Goal: Share content

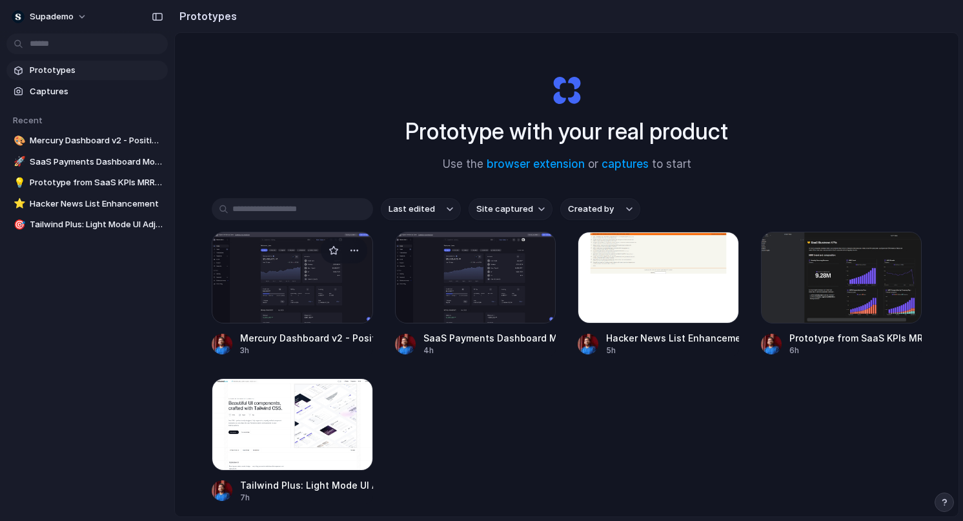
click at [303, 293] on div at bounding box center [292, 278] width 161 height 92
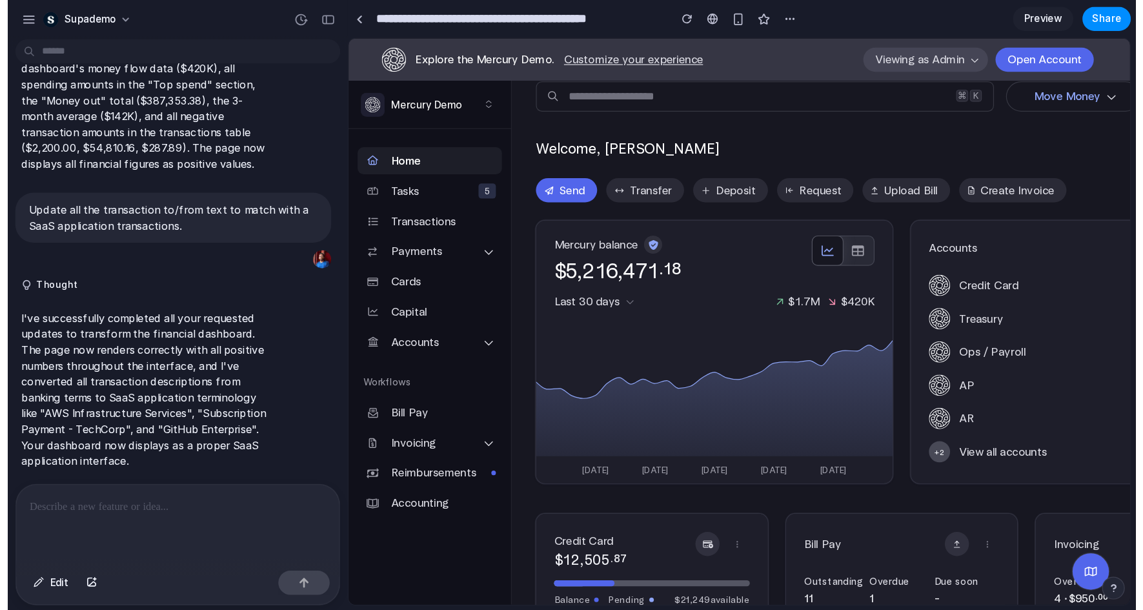
scroll to position [15, 0]
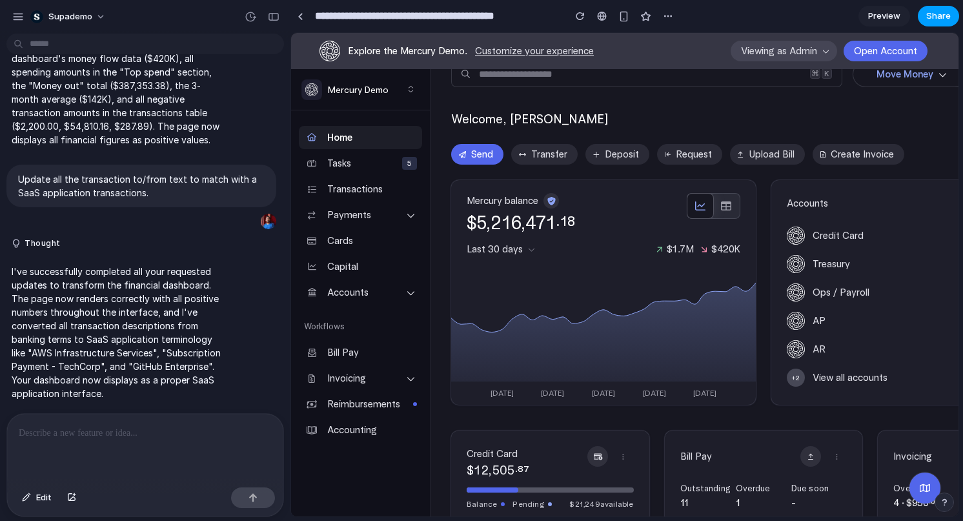
click at [942, 19] on span "Share" at bounding box center [938, 16] width 25 height 13
click at [914, 159] on button "Copy link" at bounding box center [908, 152] width 77 height 22
click at [935, 152] on button "Copy link" at bounding box center [908, 152] width 77 height 22
click at [911, 156] on span "Copy link" at bounding box center [916, 152] width 37 height 13
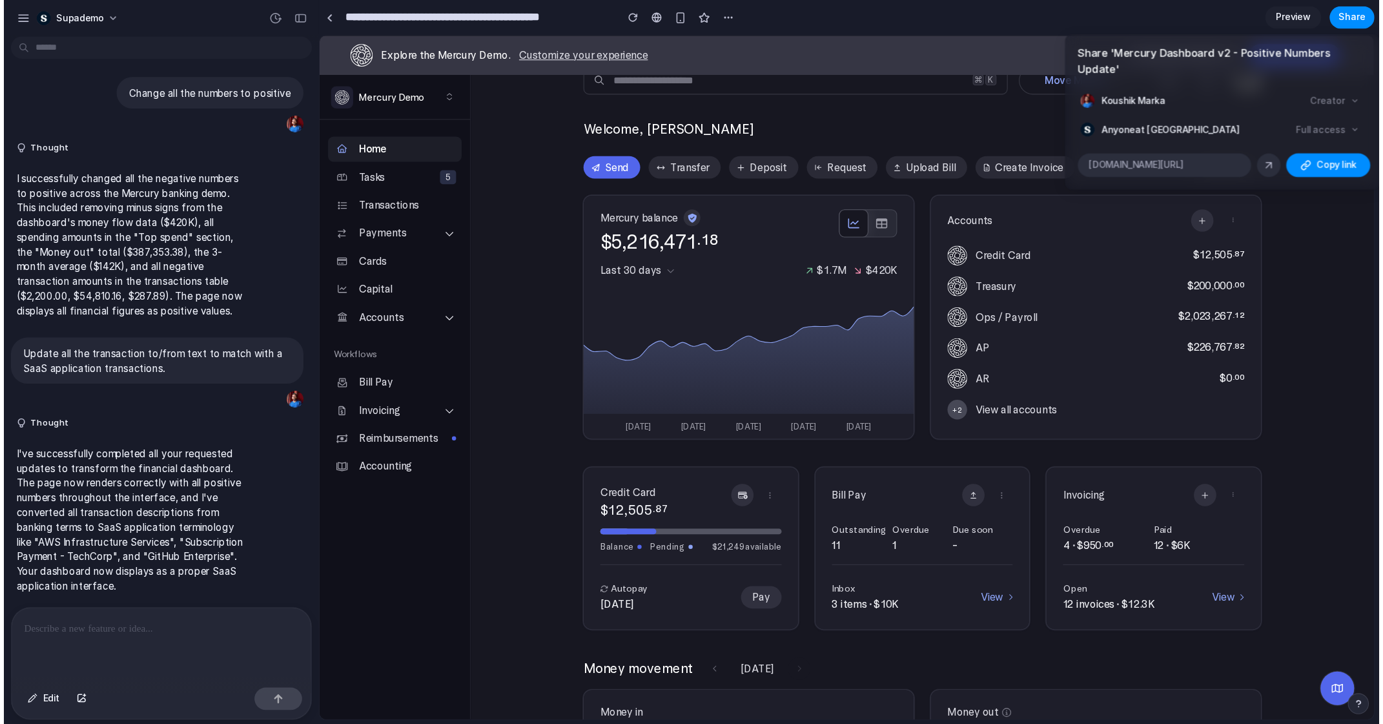
scroll to position [0, 0]
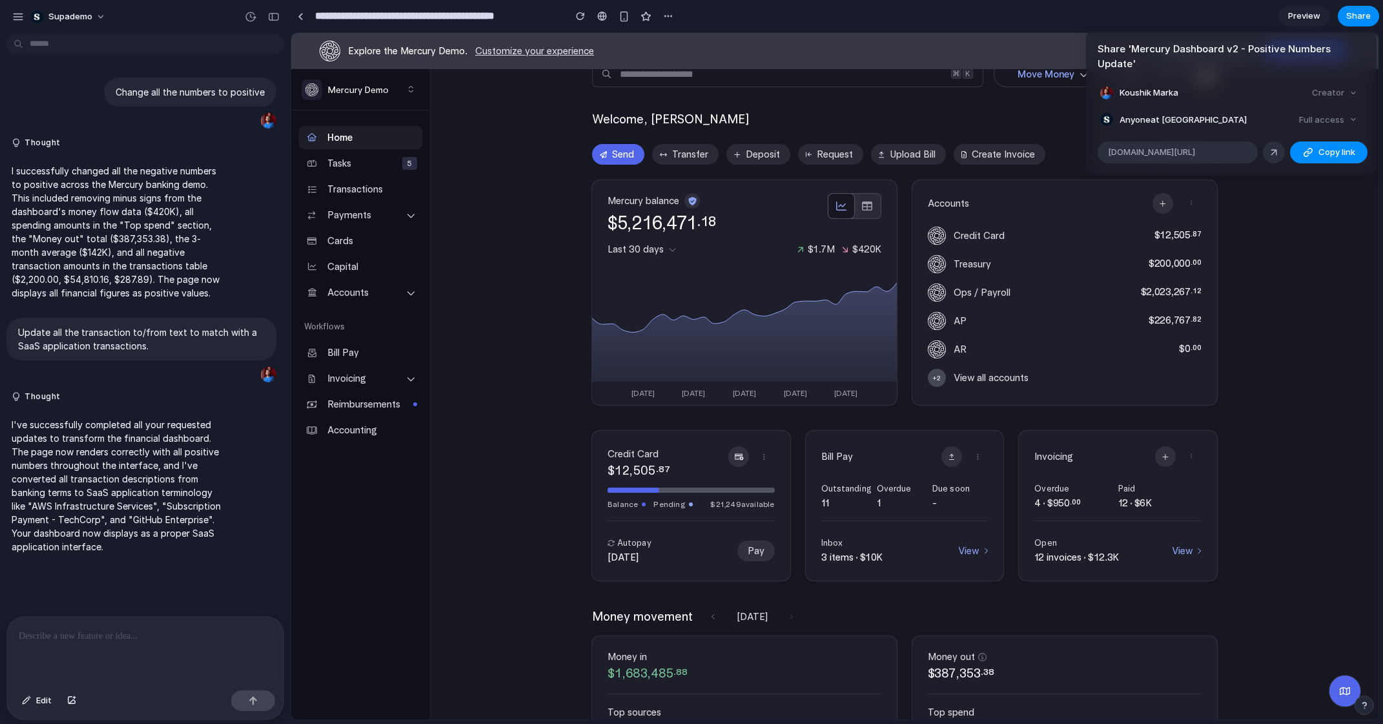
drag, startPoint x: 1235, startPoint y: 305, endPoint x: 1252, endPoint y: 309, distance: 16.6
click at [962, 305] on div "Share ' Mercury Dashboard v2 - Positive Numbers Update ' Koushik Marka Creator …" at bounding box center [691, 362] width 1383 height 724
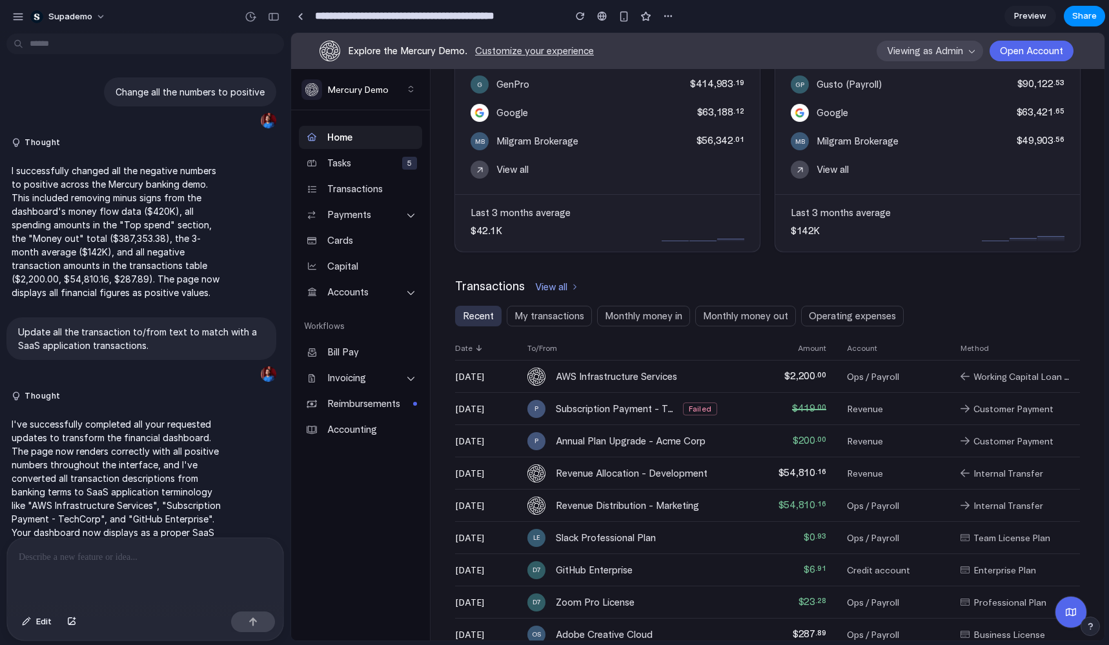
scroll to position [34, 0]
